Goal: Transaction & Acquisition: Register for event/course

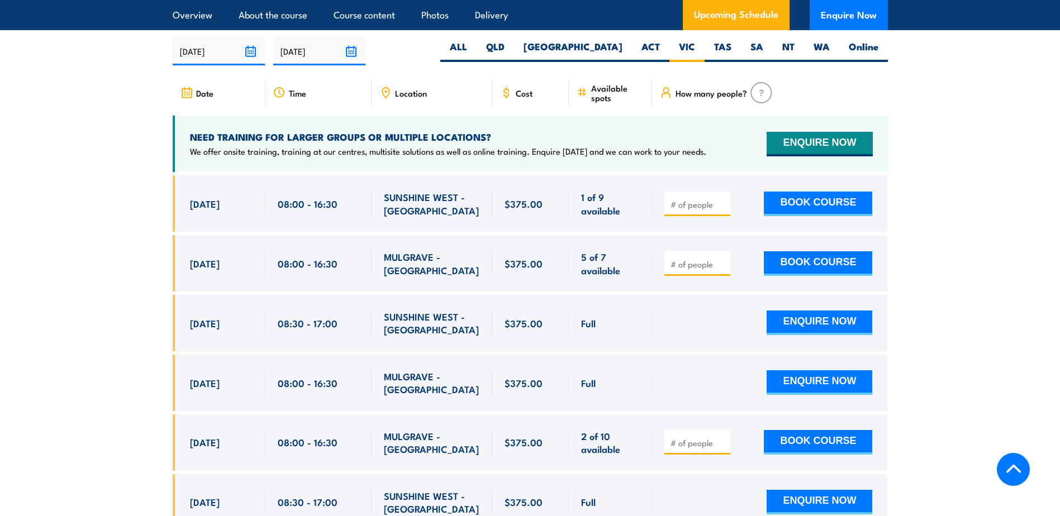
drag, startPoint x: 190, startPoint y: 435, endPoint x: 589, endPoint y: 454, distance: 398.7
click at [589, 387] on div "6 Nov, 2025, 08:00 - 08:00" at bounding box center [530, 442] width 715 height 56
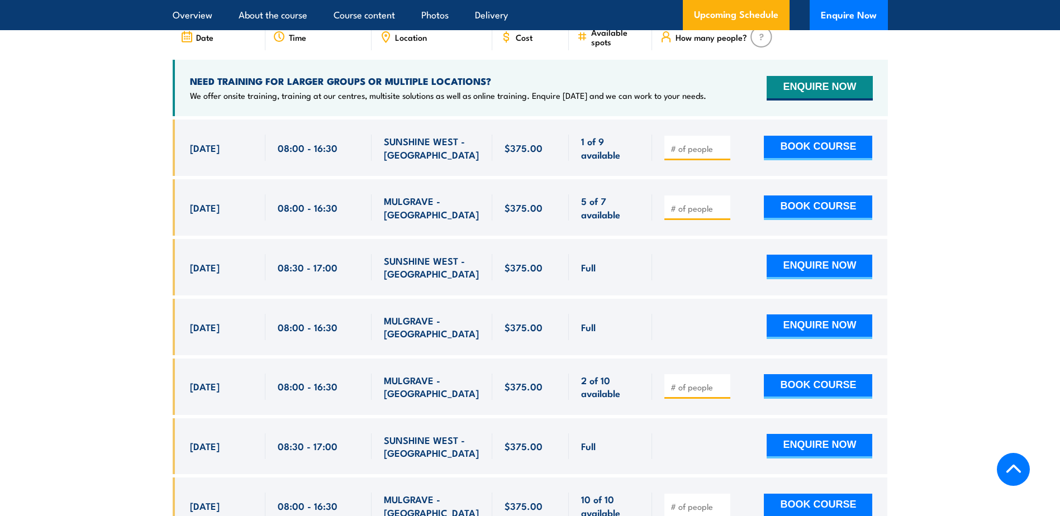
click at [401, 387] on div "MULGRAVE - [GEOGRAPHIC_DATA]" at bounding box center [432, 387] width 96 height 26
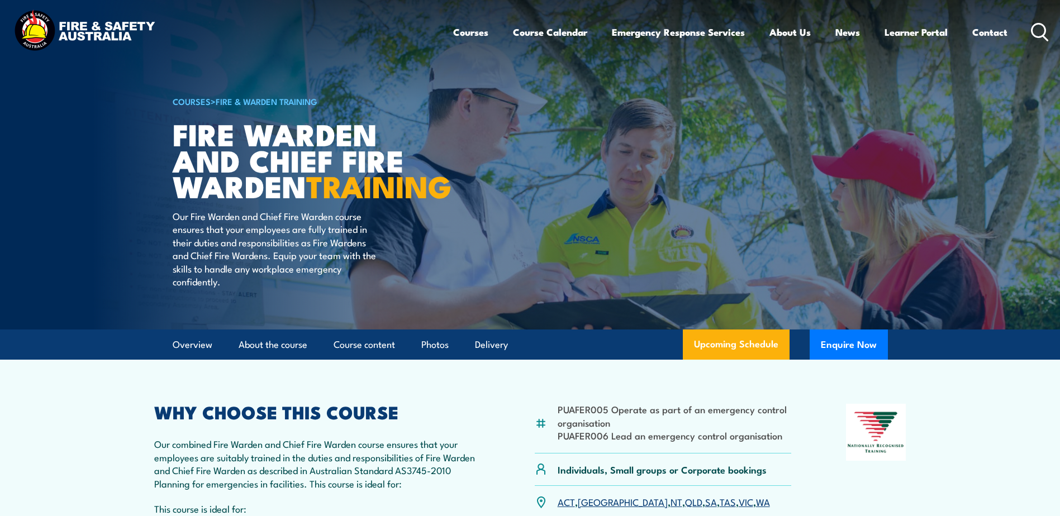
scroll to position [0, 0]
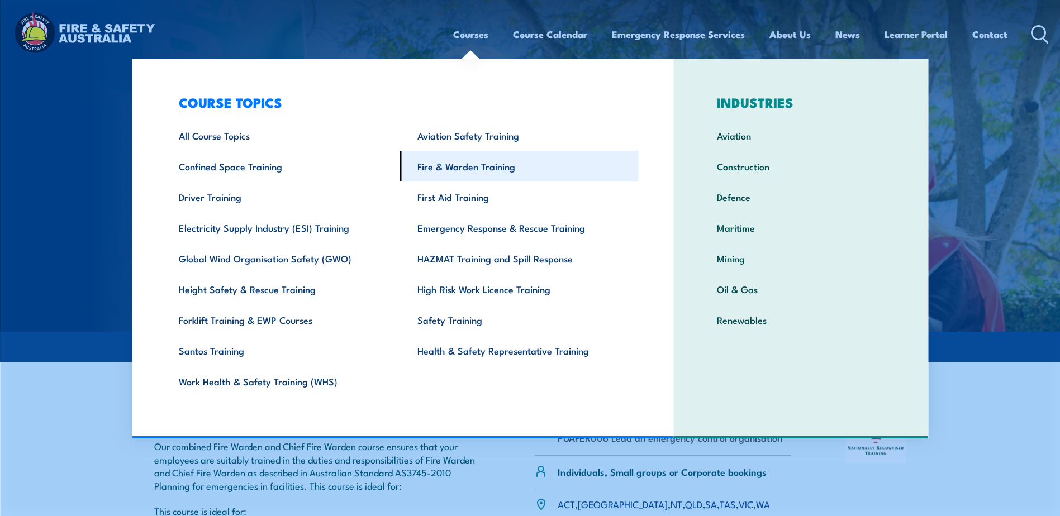
click at [460, 169] on link "Fire & Warden Training" at bounding box center [519, 166] width 239 height 31
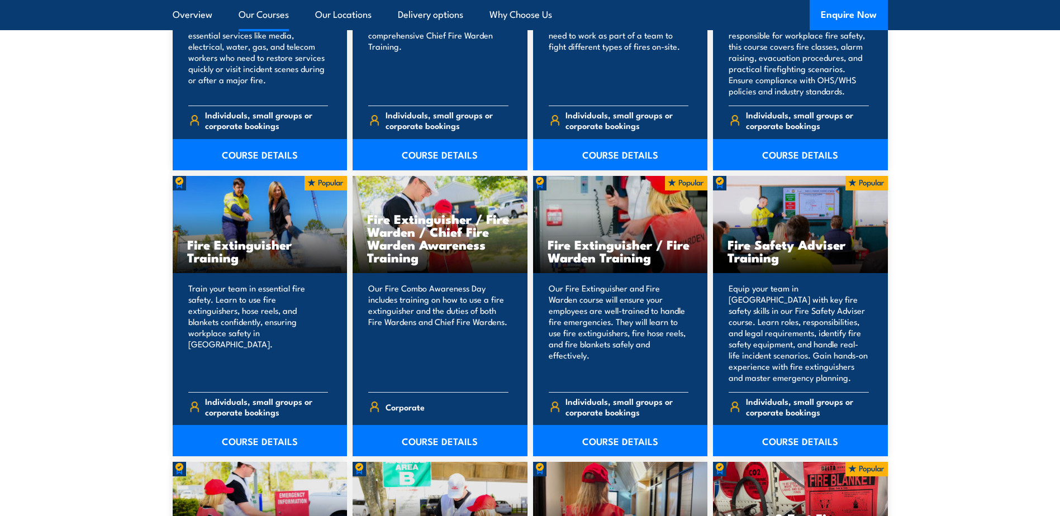
scroll to position [1061, 0]
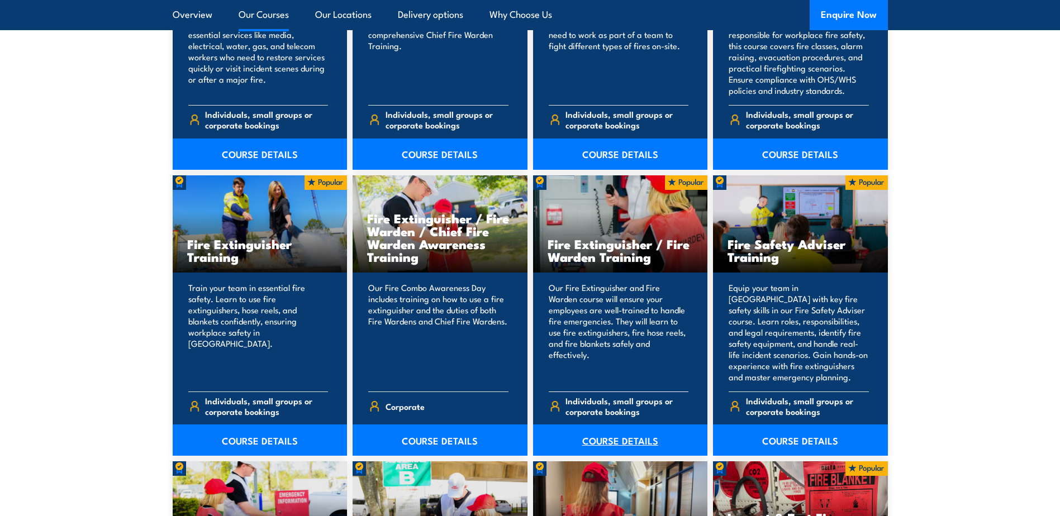
click at [618, 445] on link "COURSE DETAILS" at bounding box center [620, 440] width 175 height 31
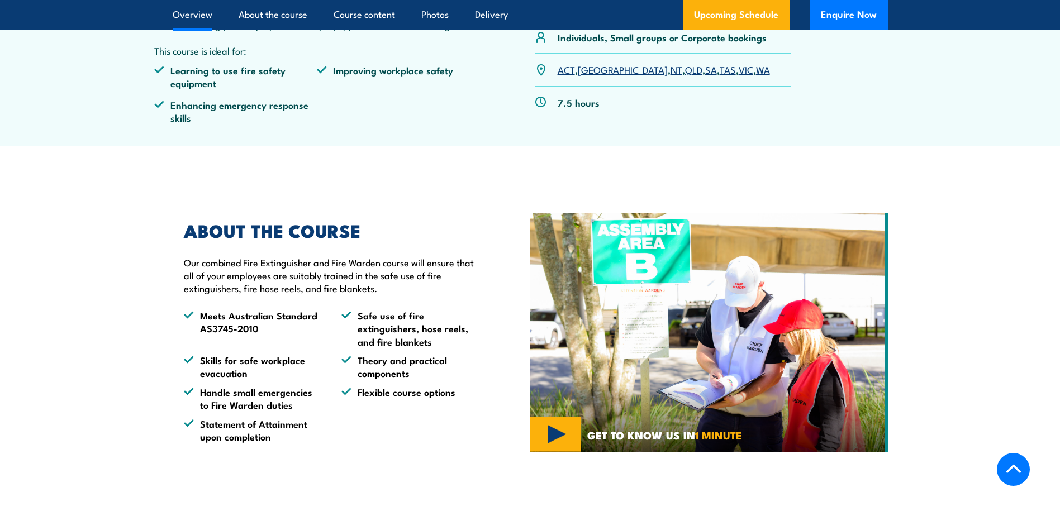
scroll to position [391, 0]
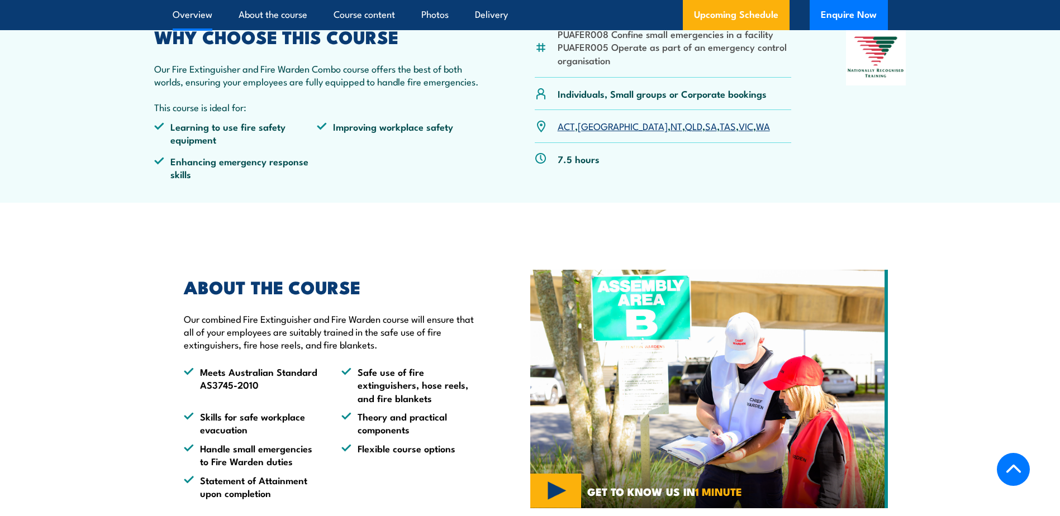
click at [738, 127] on link "VIC" at bounding box center [745, 125] width 15 height 13
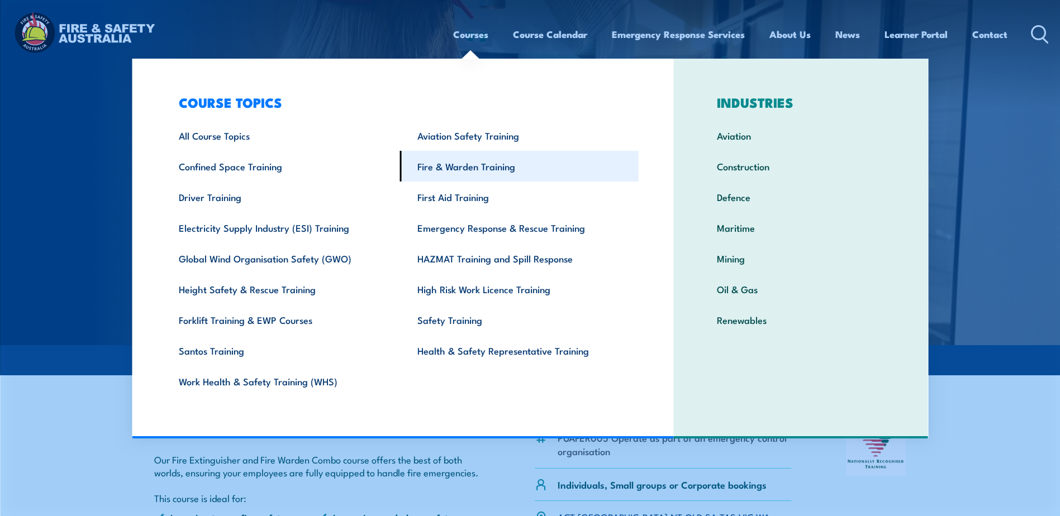
click at [449, 165] on link "Fire & Warden Training" at bounding box center [519, 166] width 239 height 31
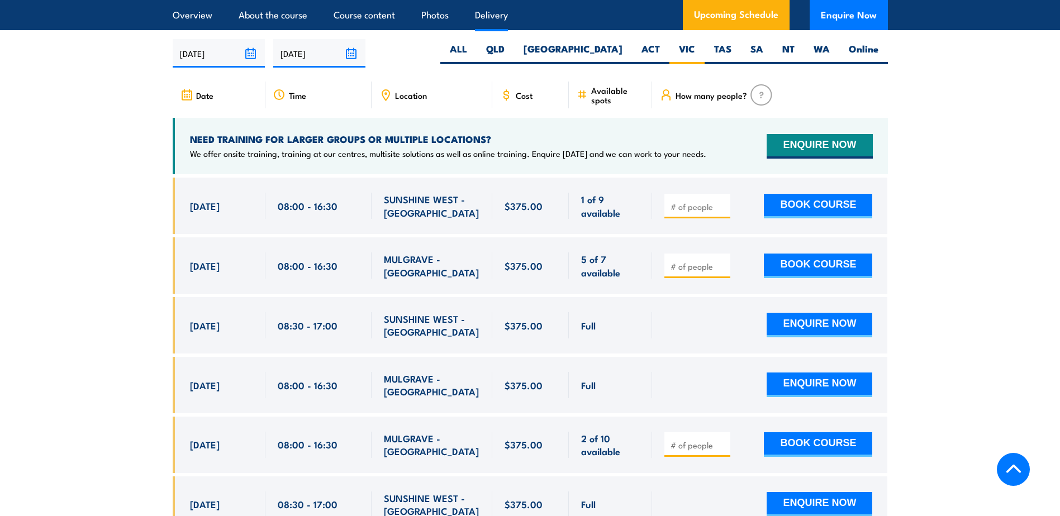
scroll to position [1979, 0]
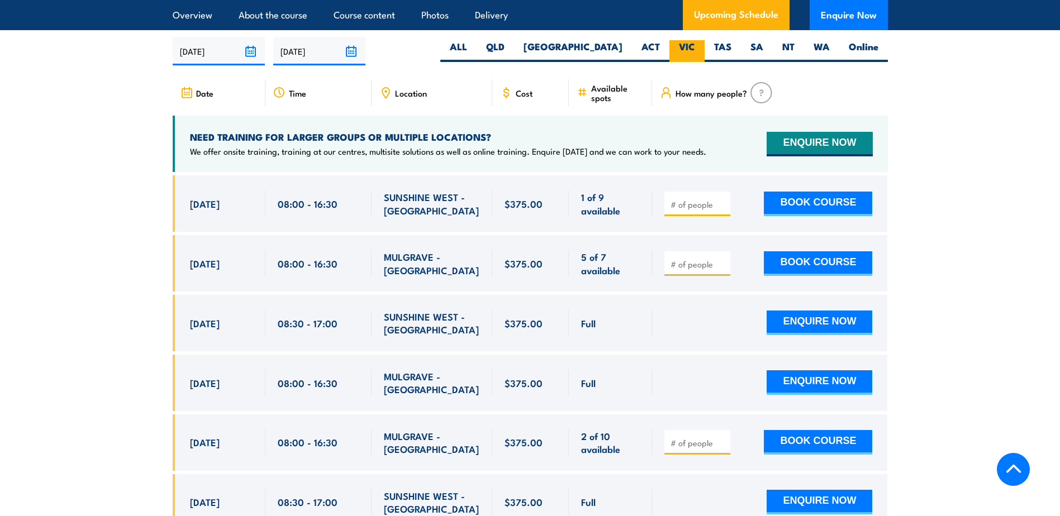
click at [693, 44] on label "VIC" at bounding box center [686, 51] width 35 height 22
click at [695, 44] on input "VIC" at bounding box center [698, 43] width 7 height 7
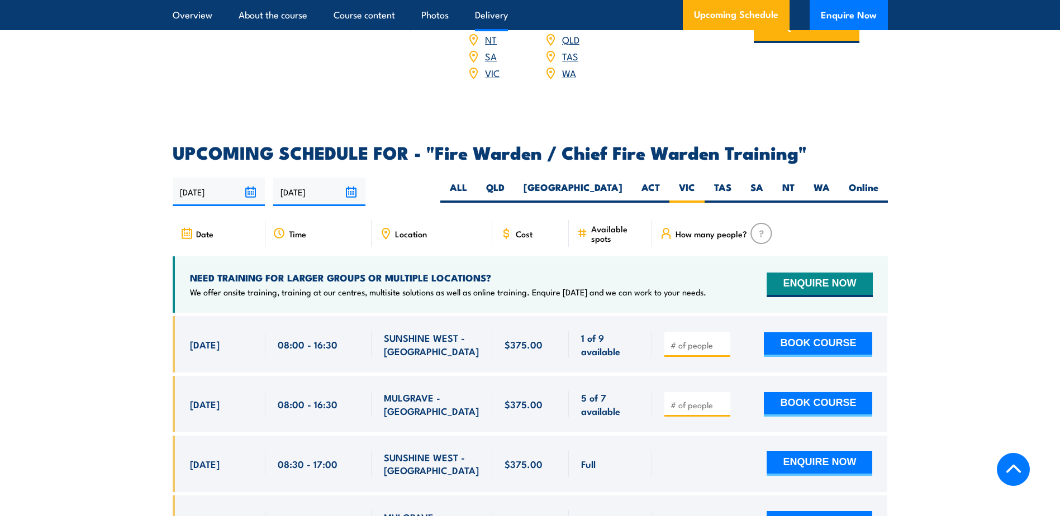
scroll to position [1588, 0]
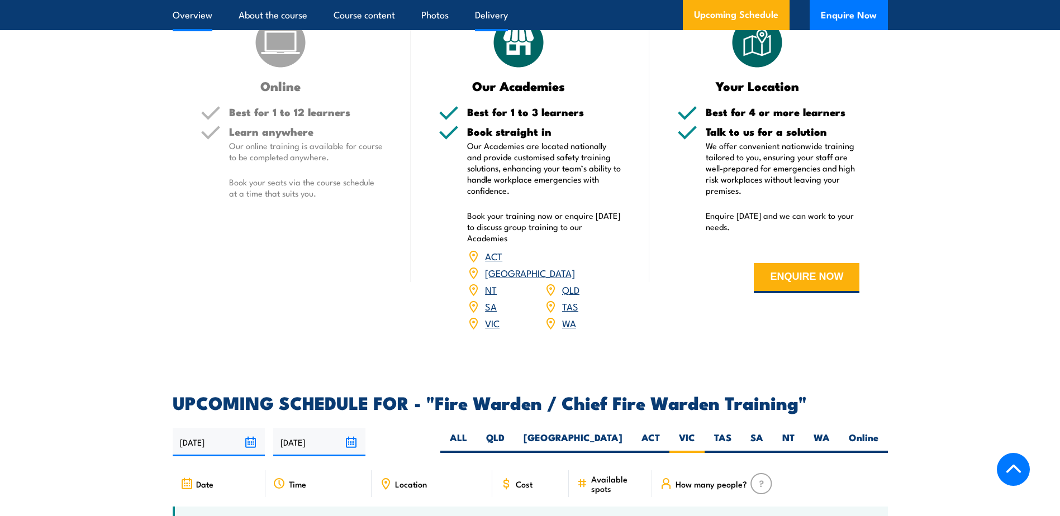
click at [187, 15] on link "Overview" at bounding box center [193, 15] width 40 height 30
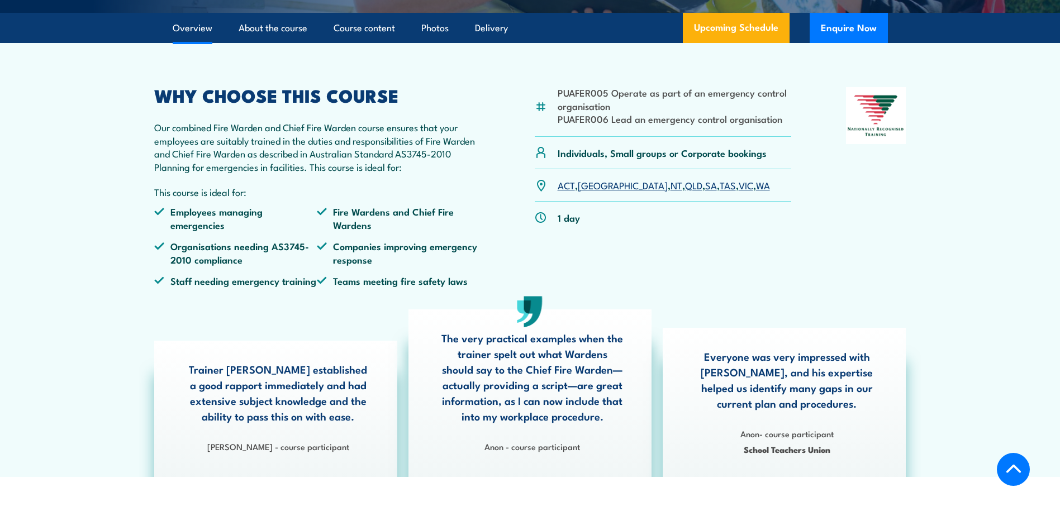
scroll to position [654, 0]
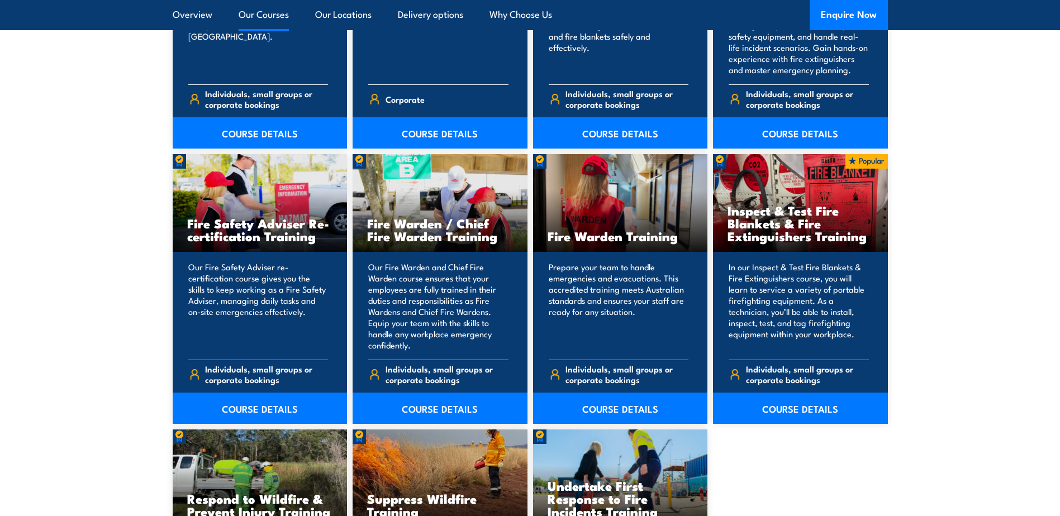
scroll to position [1397, 0]
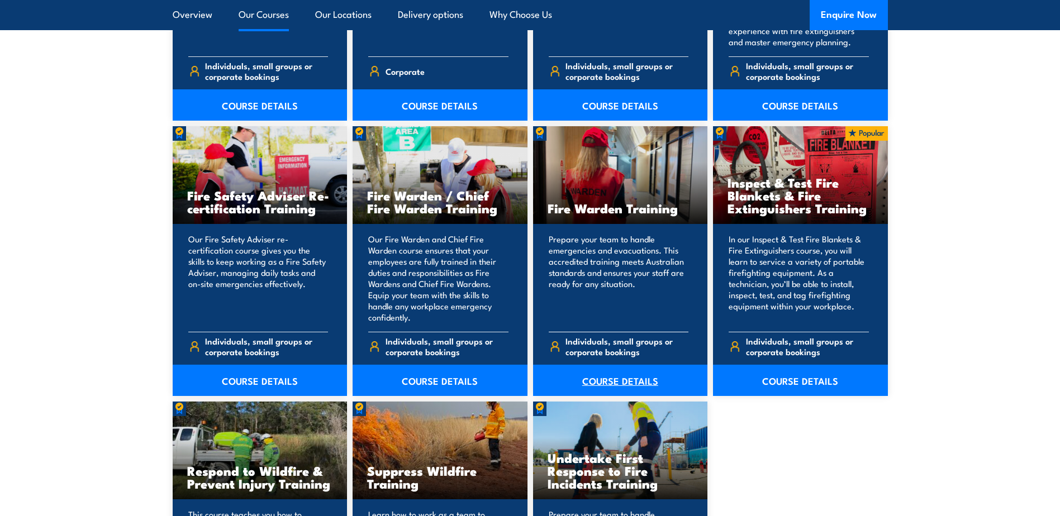
click at [615, 380] on link "COURSE DETAILS" at bounding box center [620, 380] width 175 height 31
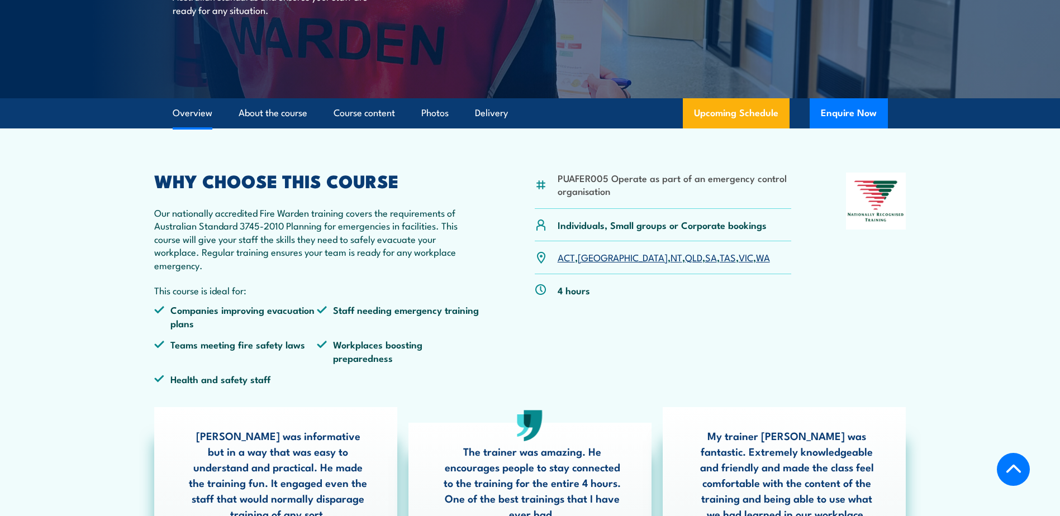
scroll to position [223, 0]
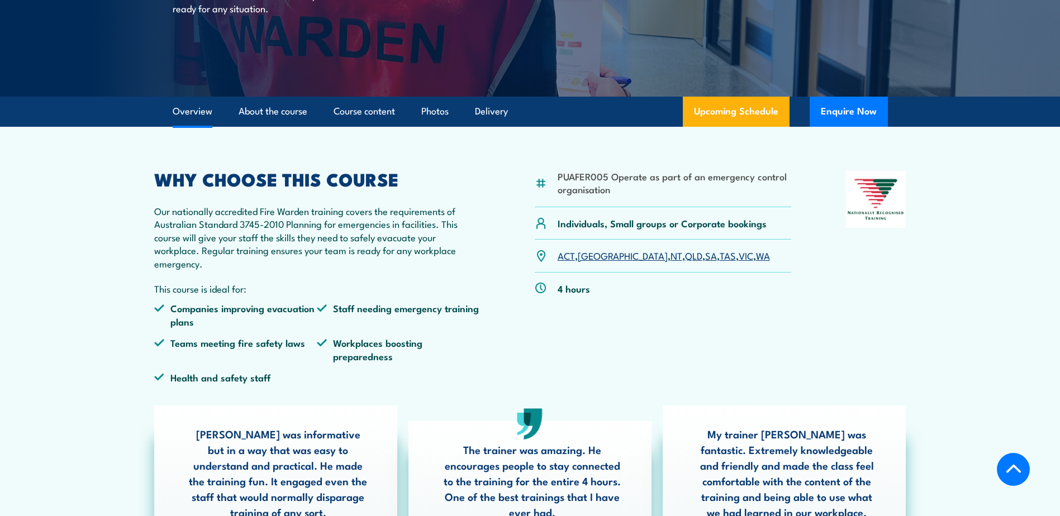
click at [738, 255] on link "VIC" at bounding box center [745, 255] width 15 height 13
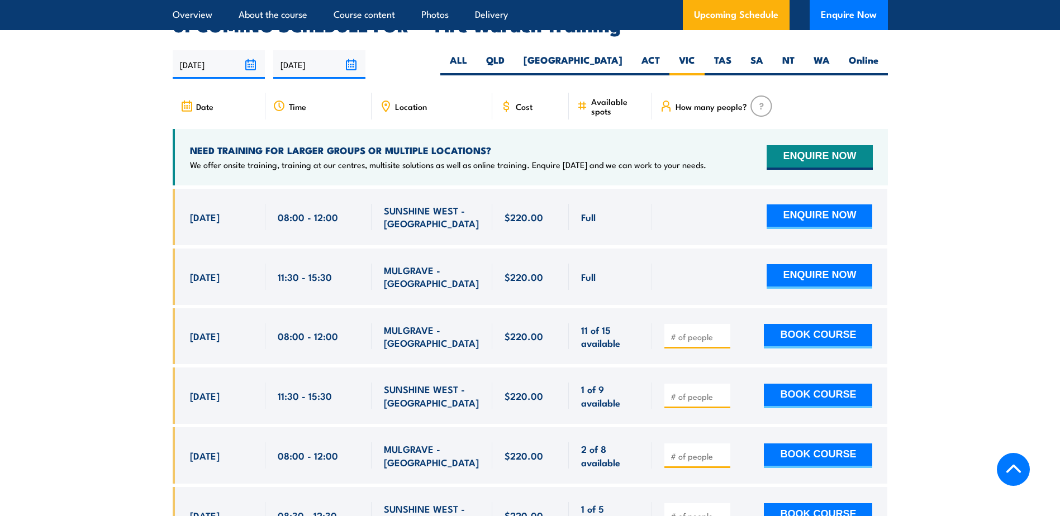
scroll to position [2133, 0]
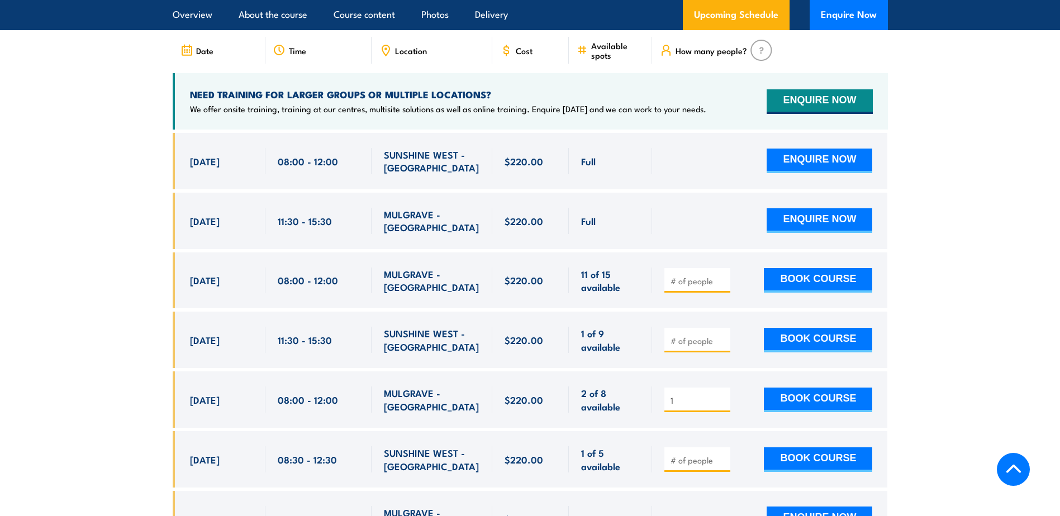
type input "1"
click at [719, 395] on input "1" at bounding box center [698, 400] width 56 height 11
click at [808, 388] on button "BOOK COURSE" at bounding box center [818, 400] width 108 height 25
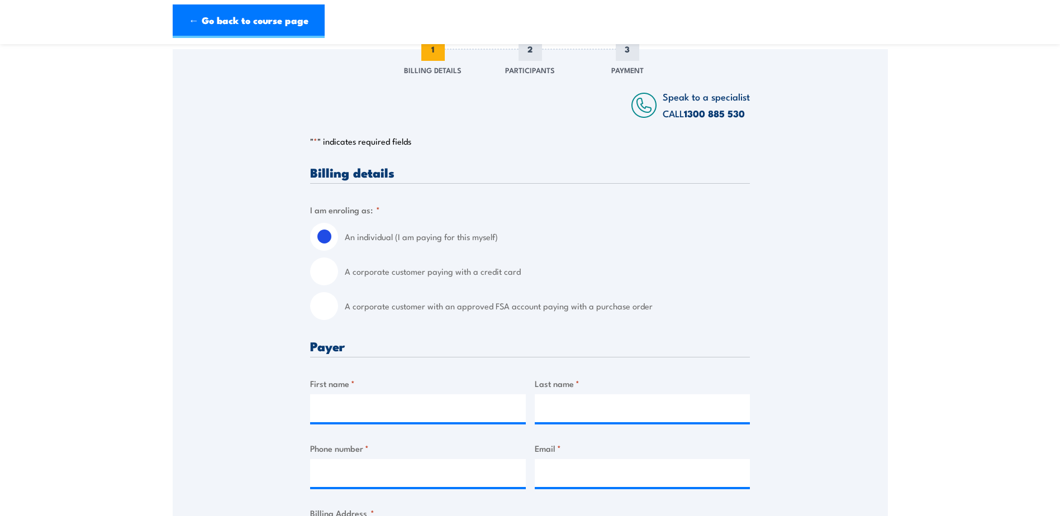
scroll to position [168, 0]
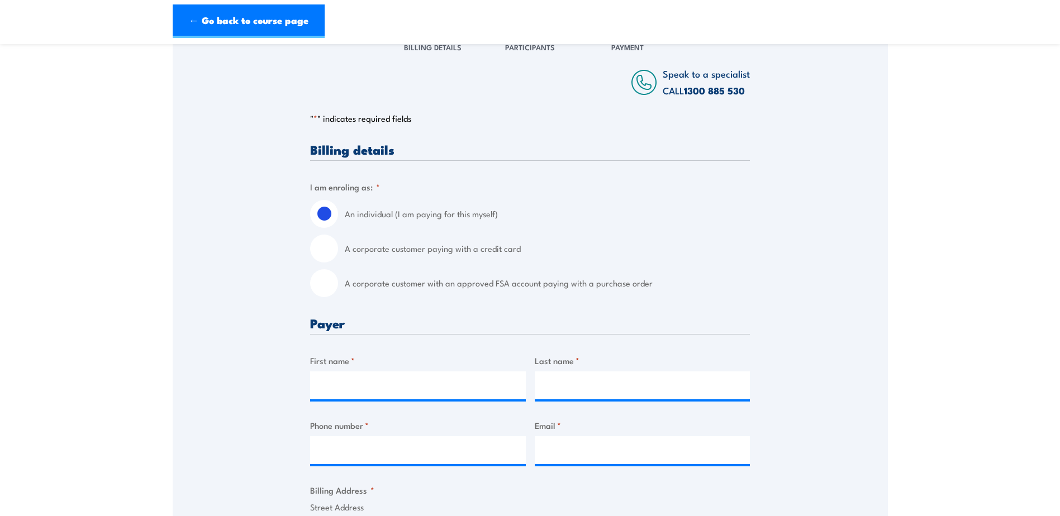
click at [332, 249] on input "A corporate customer paying with a credit card" at bounding box center [324, 249] width 28 height 28
radio input "true"
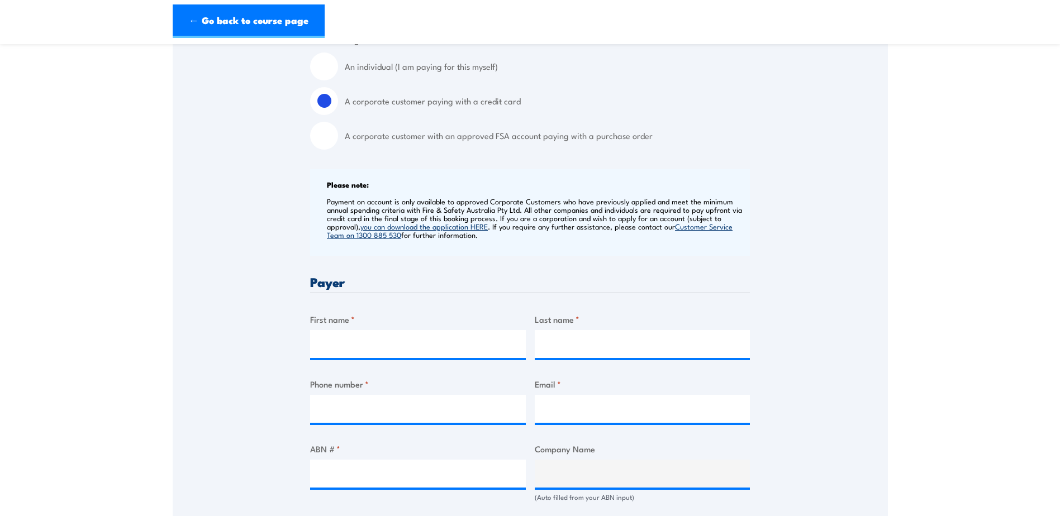
scroll to position [335, 0]
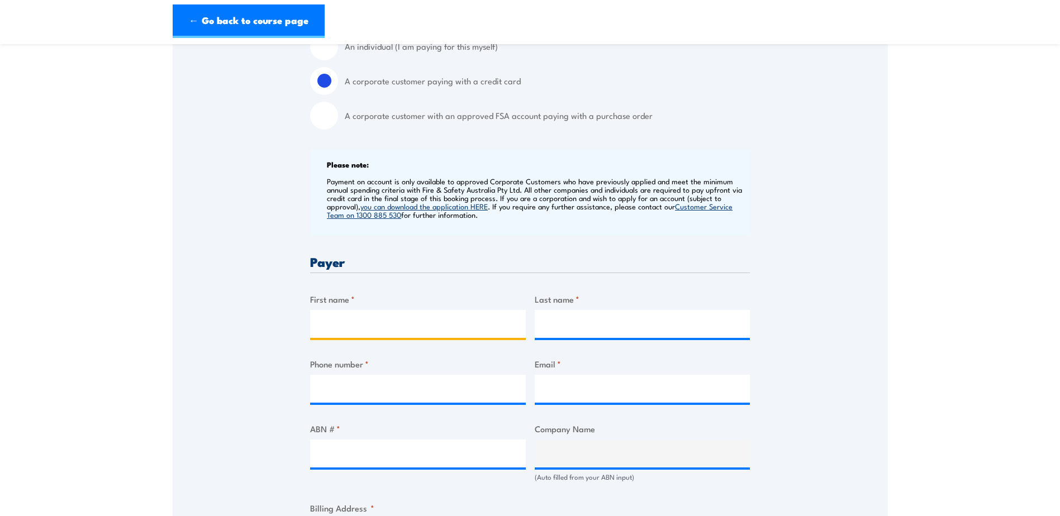
click at [404, 325] on input "First name *" at bounding box center [418, 324] width 216 height 28
type input "Chloe"
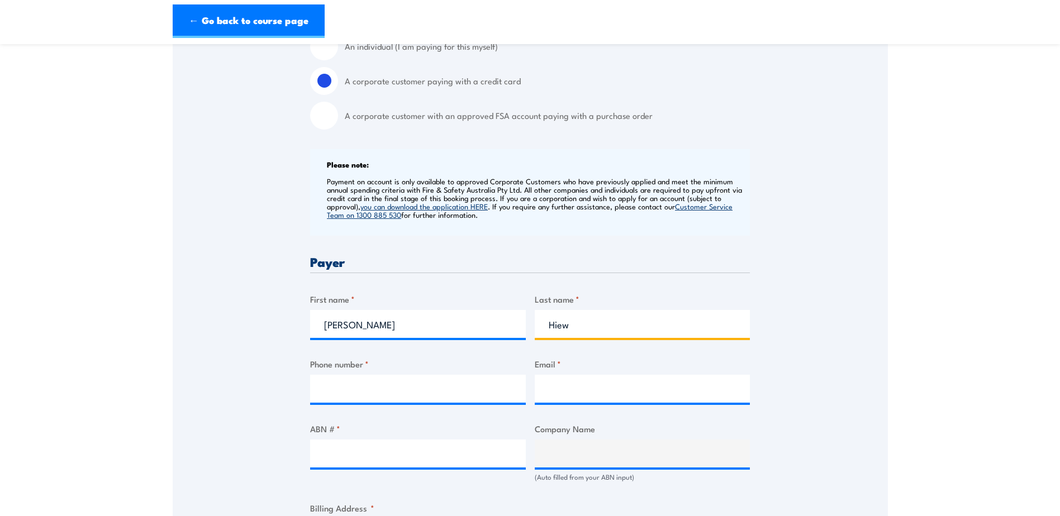
type input "Hiew"
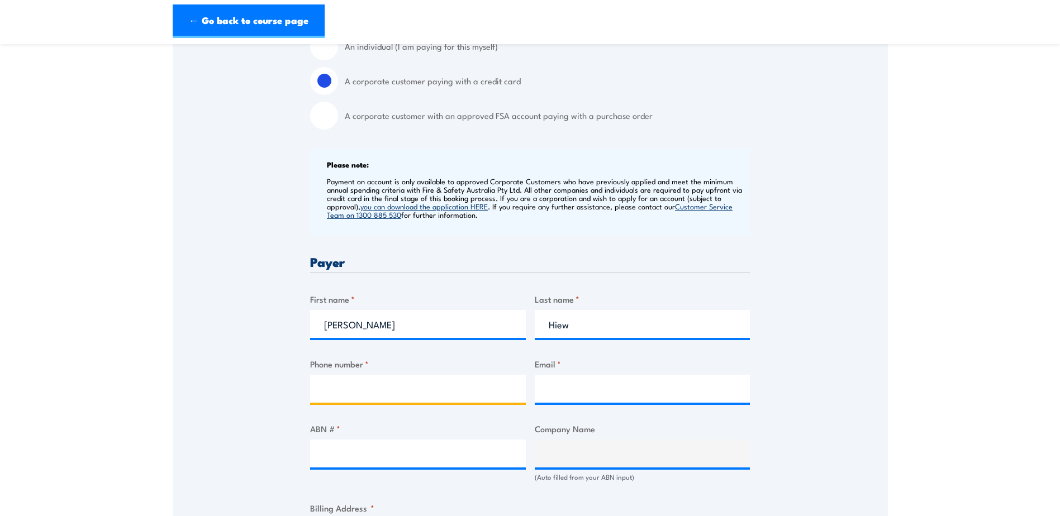
click at [353, 394] on input "Phone number *" at bounding box center [418, 389] width 216 height 28
paste input "+61 418 439 384"
type input "+61 418 439 384"
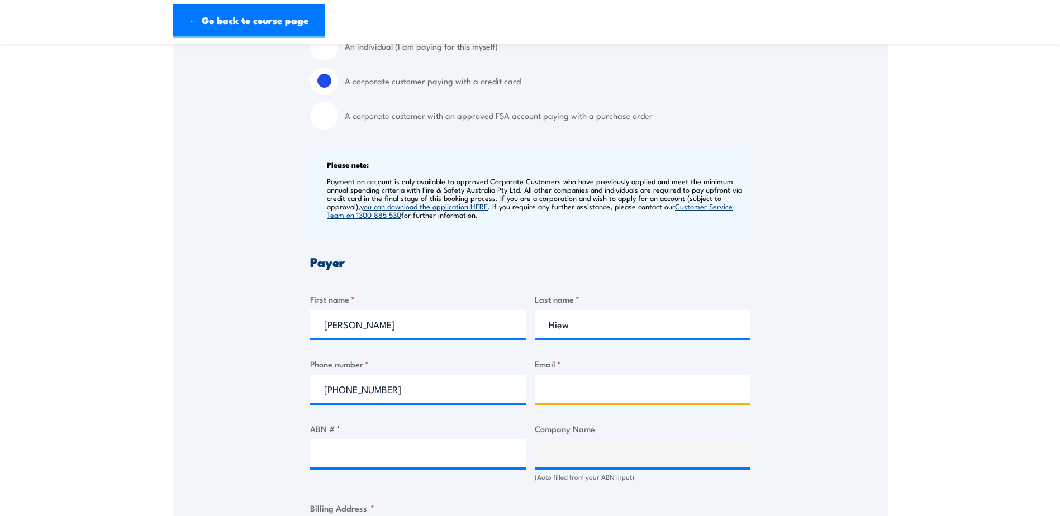
click at [587, 389] on input "Email *" at bounding box center [643, 389] width 216 height 28
type input "Chloe.Hiew@hubergroup.com"
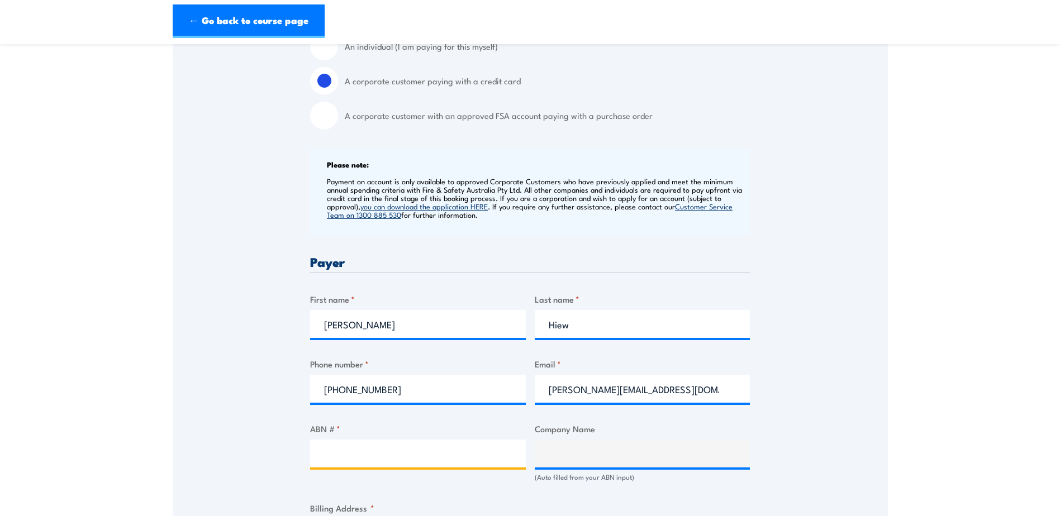
click at [375, 455] on input "ABN # *" at bounding box center [418, 454] width 216 height 28
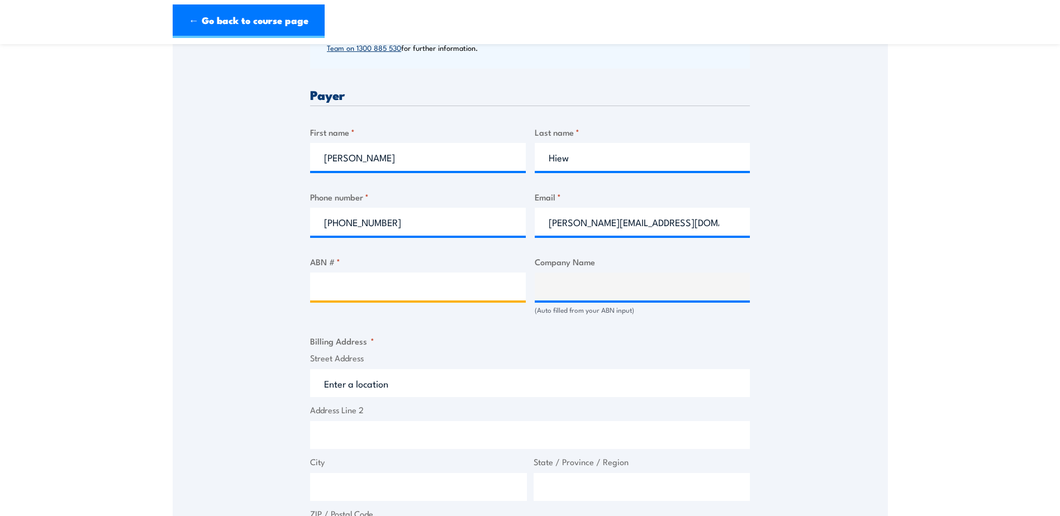
scroll to position [503, 0]
paste input "88 115 955 327"
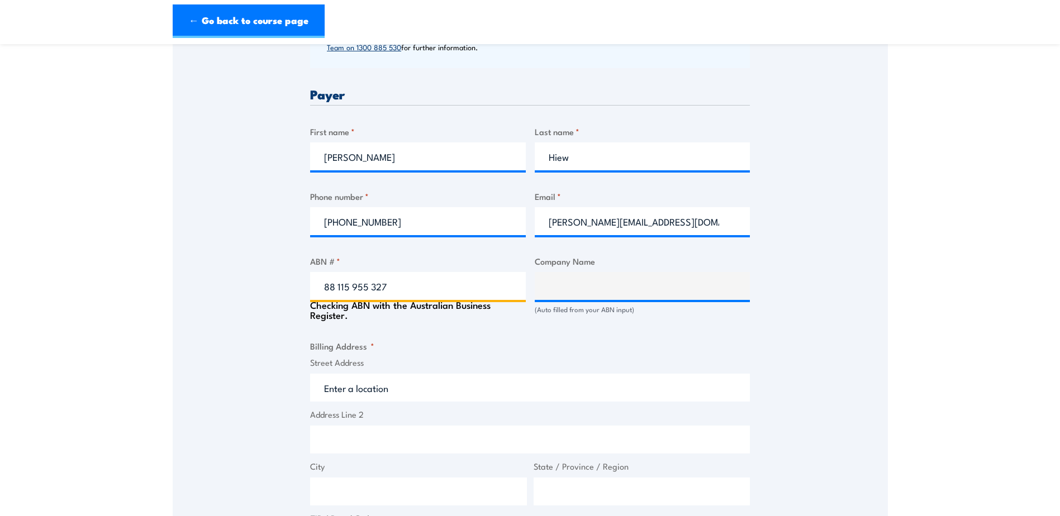
type input "88 115 955 327"
type input "HUBERGROUP AUSTRALIA PTY LTD"
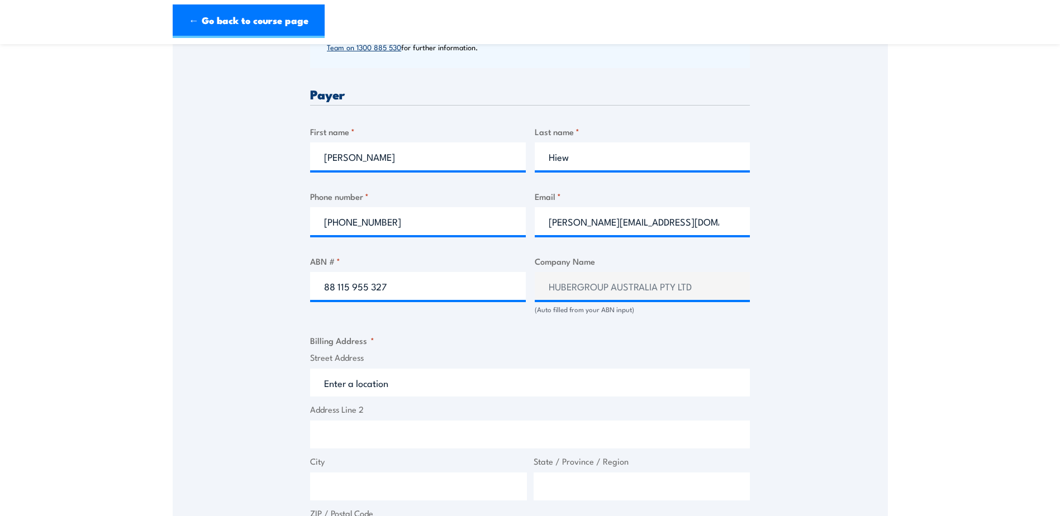
scroll to position [559, 0]
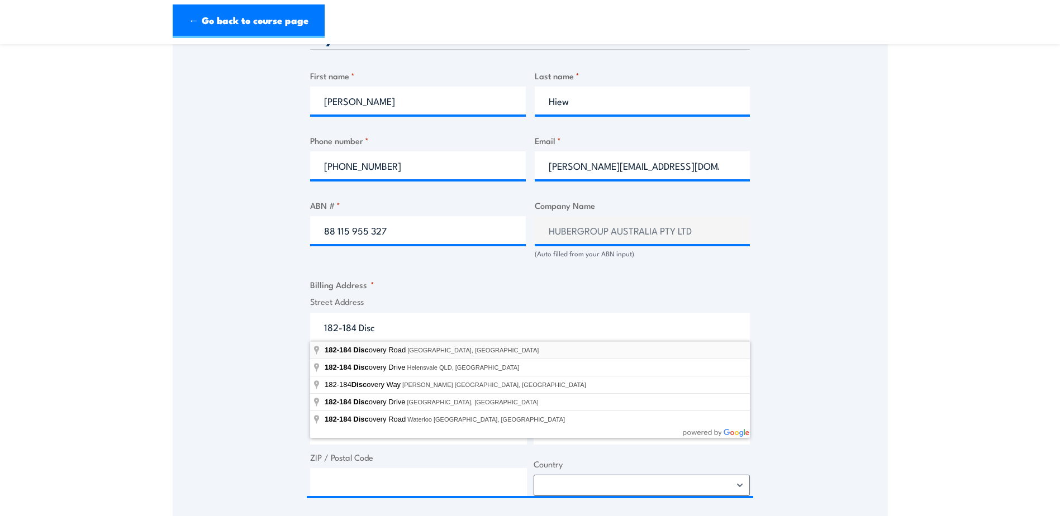
type input "182-184 Discovery Road, Dandenong South VIC, Australia"
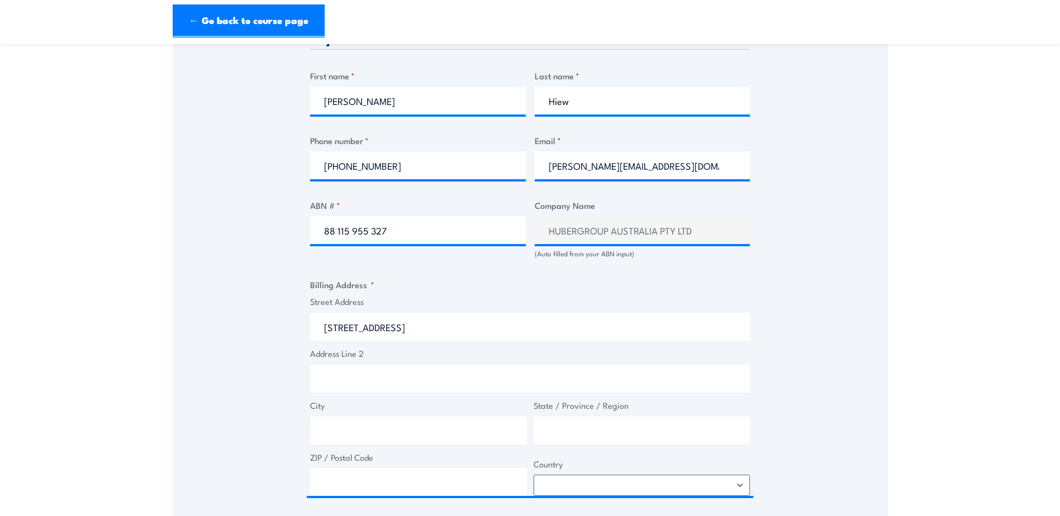
type input "182-184 Discovery Rd"
type input "Dandenong South"
type input "Victoria"
type input "3175"
select select "Australia"
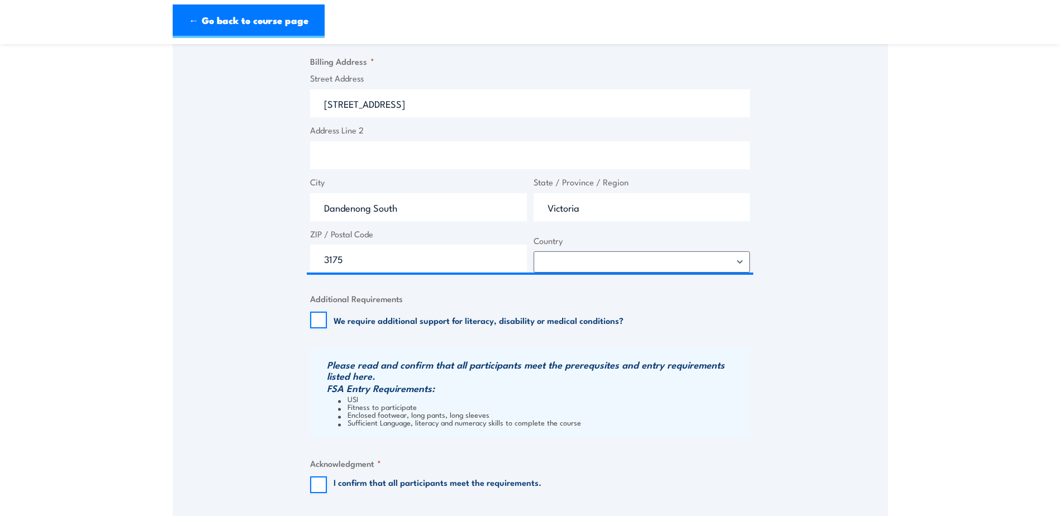
scroll to position [894, 0]
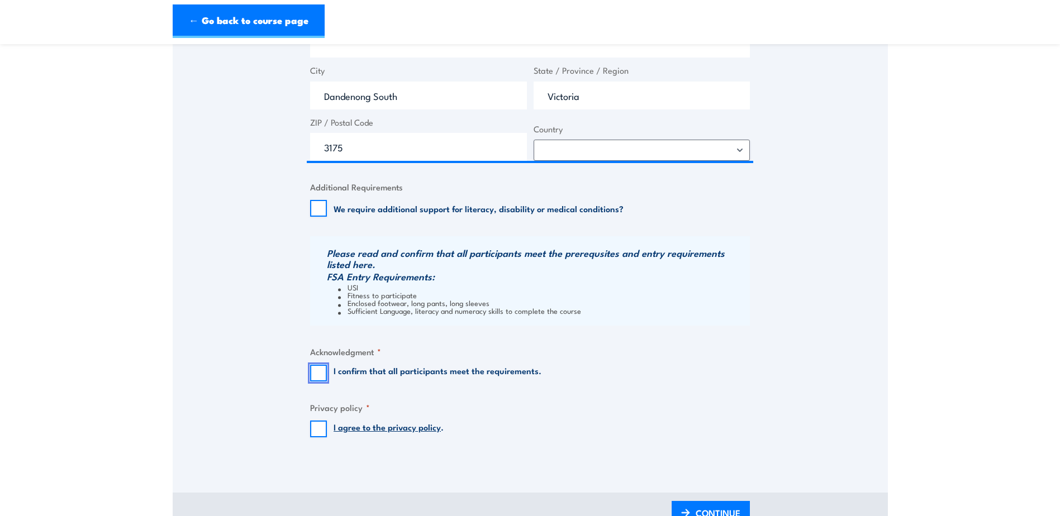
click at [313, 376] on input "I confirm that all participants meet the requirements." at bounding box center [318, 373] width 17 height 17
checkbox input "true"
click at [314, 431] on input "I agree to the privacy policy ." at bounding box center [318, 429] width 17 height 17
checkbox input "true"
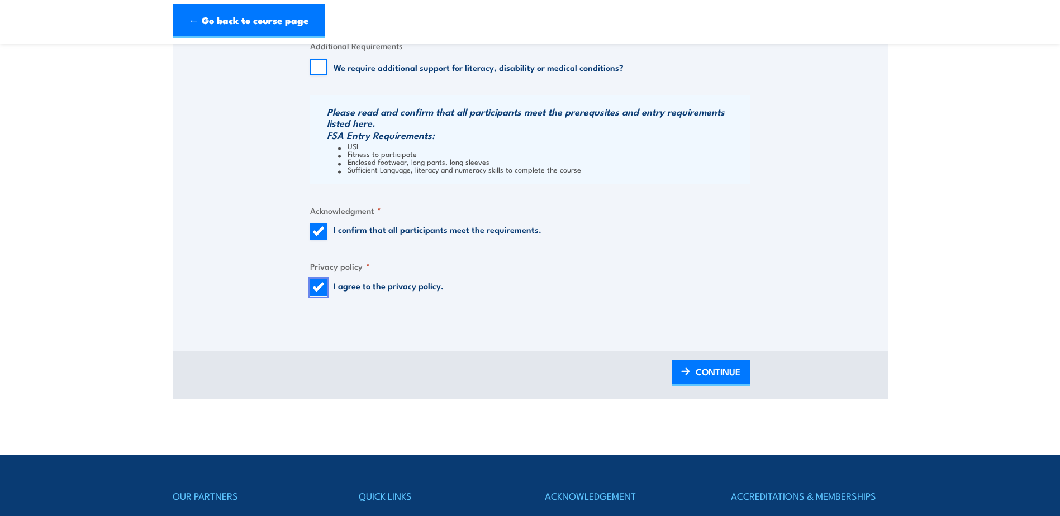
scroll to position [1061, 0]
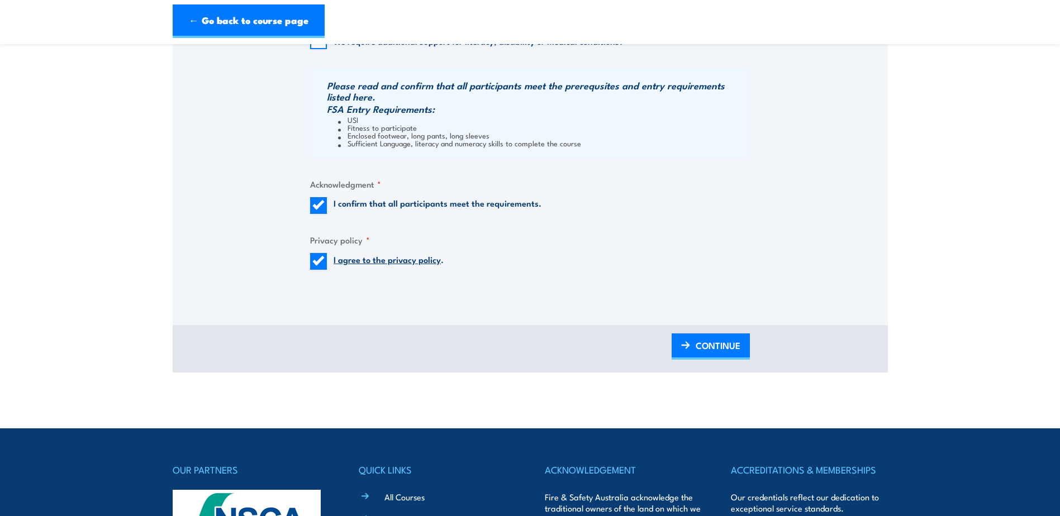
click at [709, 344] on span "CONTINUE" at bounding box center [717, 346] width 45 height 30
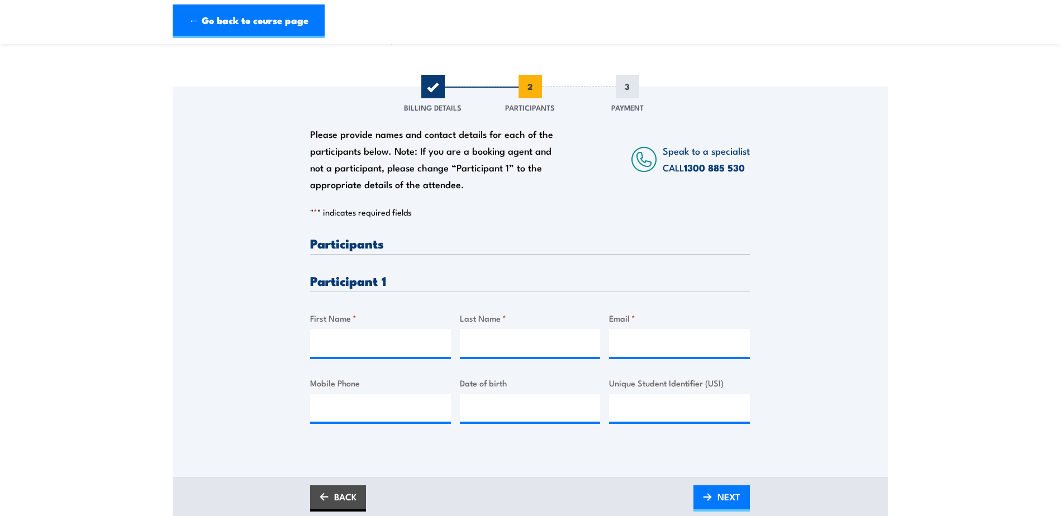
scroll to position [168, 0]
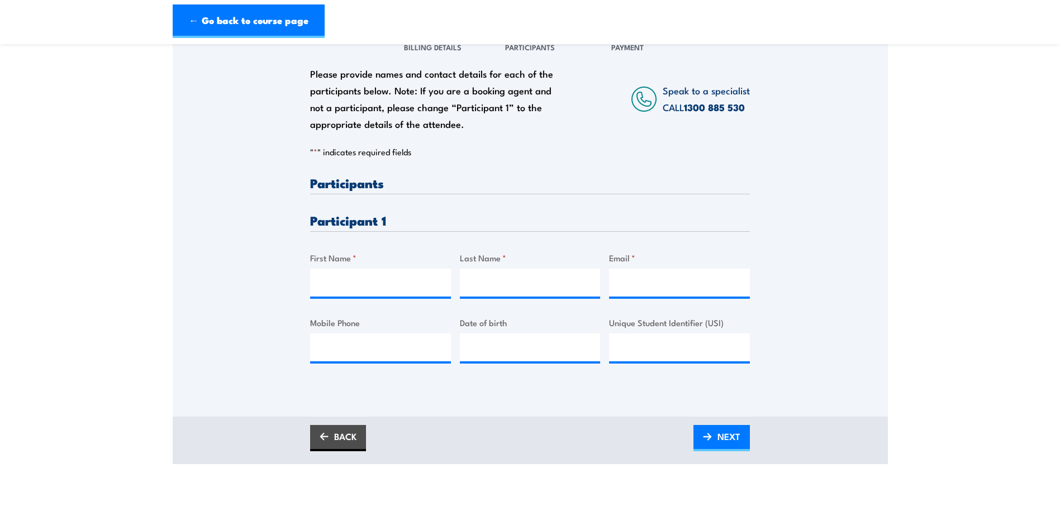
click at [384, 185] on h3 "Participants" at bounding box center [530, 183] width 440 height 13
click at [427, 189] on h3 "Participants" at bounding box center [530, 183] width 440 height 13
click at [404, 218] on h3 "Participant 1" at bounding box center [530, 220] width 440 height 13
click at [410, 280] on input "First Name *" at bounding box center [380, 283] width 141 height 28
type input "Marina"
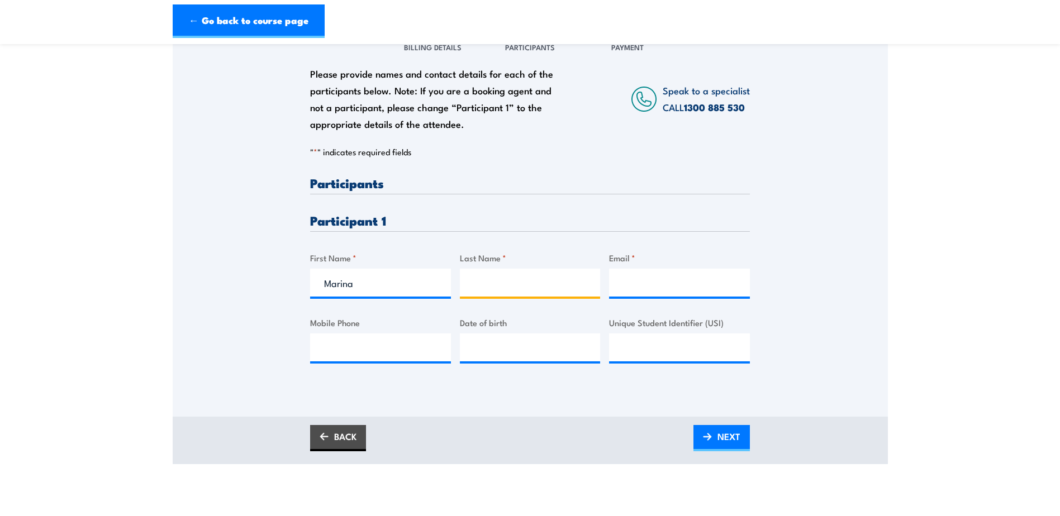
click at [485, 280] on input "Last Name *" at bounding box center [530, 283] width 141 height 28
click at [660, 284] on input "Email *" at bounding box center [679, 283] width 141 height 28
paste input "Marina.Mateljic@hubergroup.com"
type input "Marina.Mateljic@hubergroup.com"
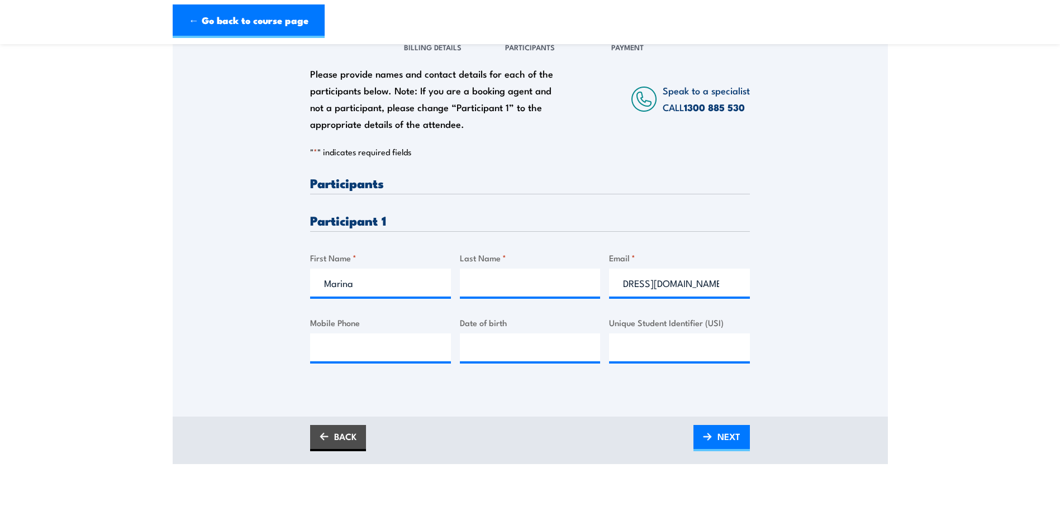
scroll to position [0, 0]
click at [515, 287] on input "Last Name *" at bounding box center [530, 283] width 141 height 28
paste input "Mateljic"
type input "Mateljic"
click at [378, 355] on input "Mobile Phone" at bounding box center [380, 347] width 141 height 28
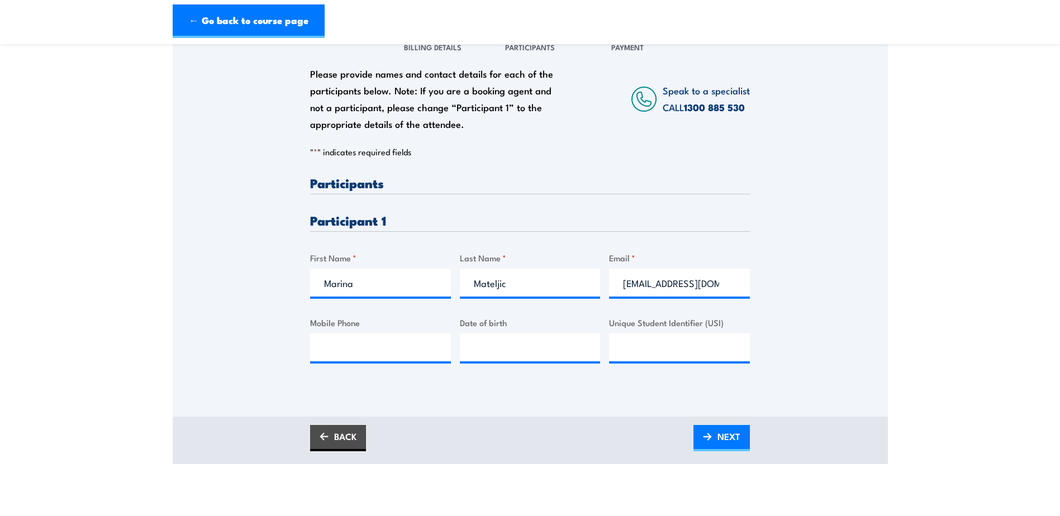
click at [852, 350] on div "Please provide names and contact details for each of the participants below. No…" at bounding box center [530, 205] width 715 height 359
click at [732, 445] on span "NEXT" at bounding box center [728, 437] width 23 height 30
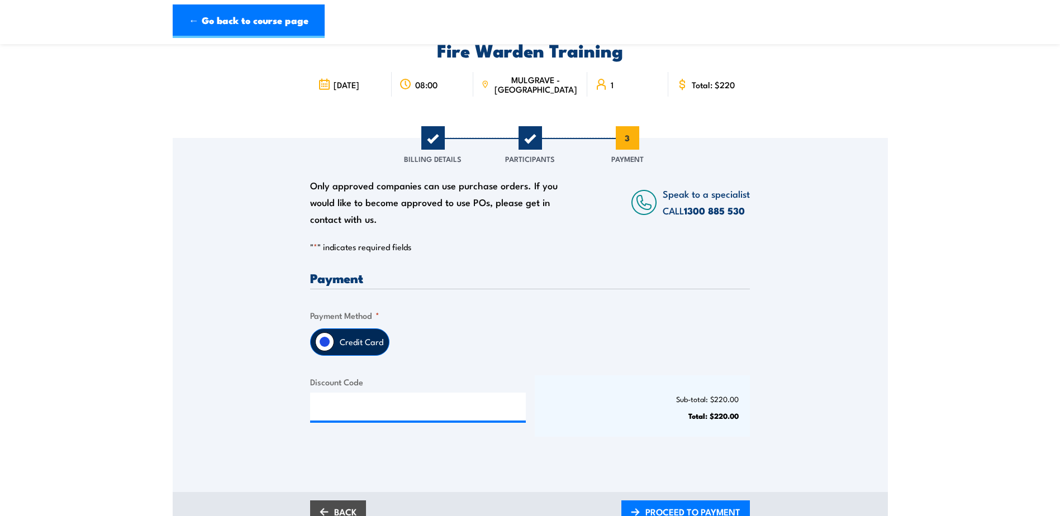
scroll to position [112, 0]
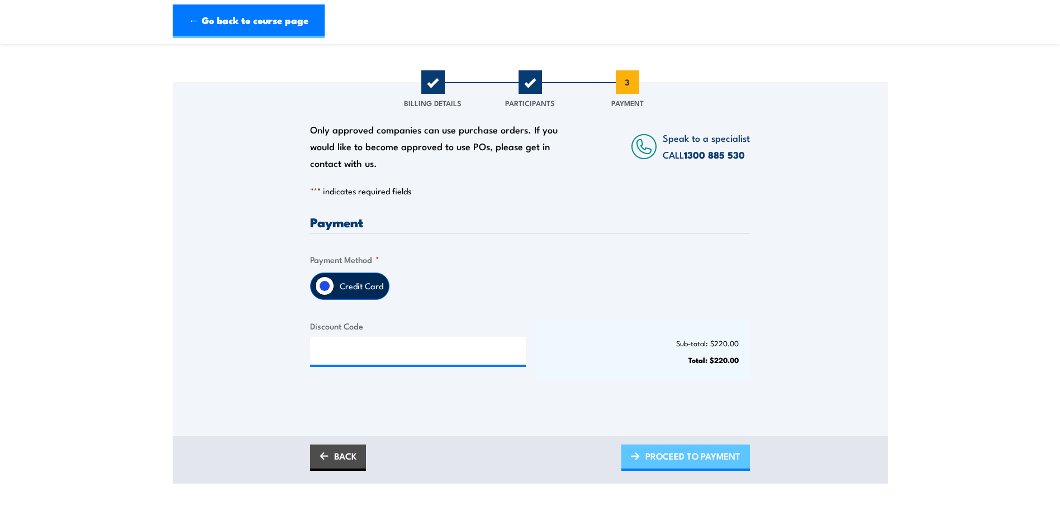
click at [673, 461] on span "PROCEED TO PAYMENT" at bounding box center [692, 456] width 95 height 30
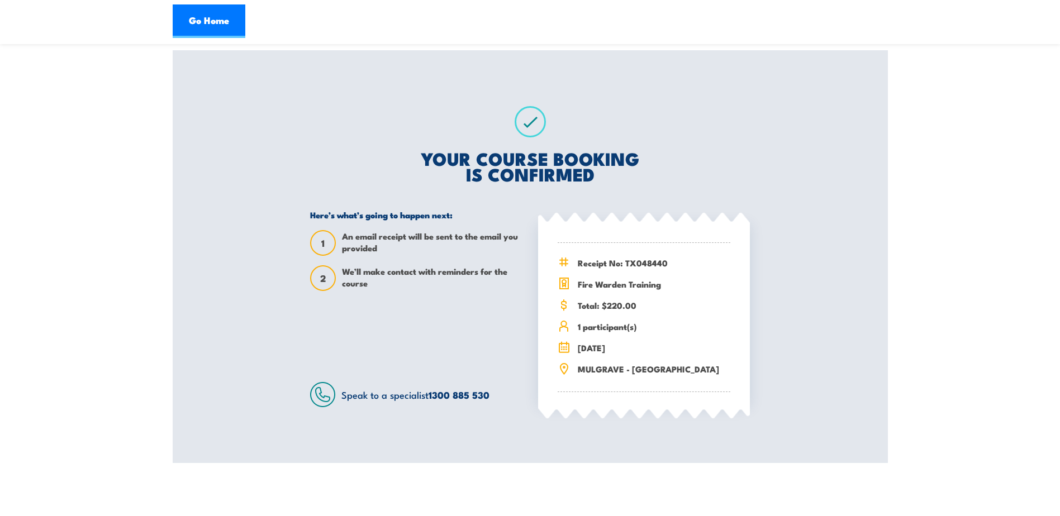
scroll to position [168, 0]
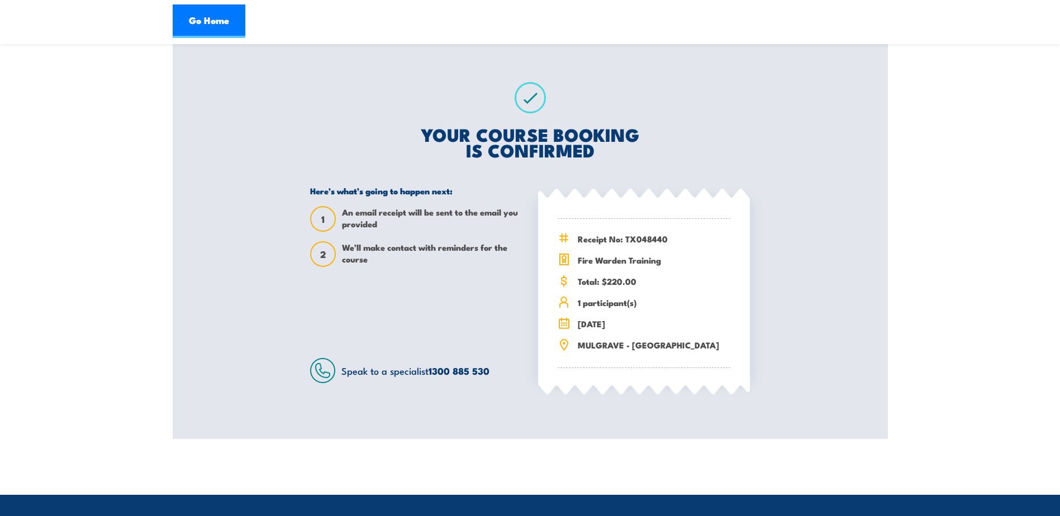
click at [160, 117] on section "Fire Warden Training [DATE] 08:00 1 1 2" at bounding box center [530, 163] width 1060 height 551
drag, startPoint x: 234, startPoint y: 450, endPoint x: 258, endPoint y: 432, distance: 30.4
click at [234, 349] on html "Go Home Fire Warden Training 08:00 1 1 2" at bounding box center [530, 90] width 1060 height 516
